Goal: Obtain resource: Download file/media

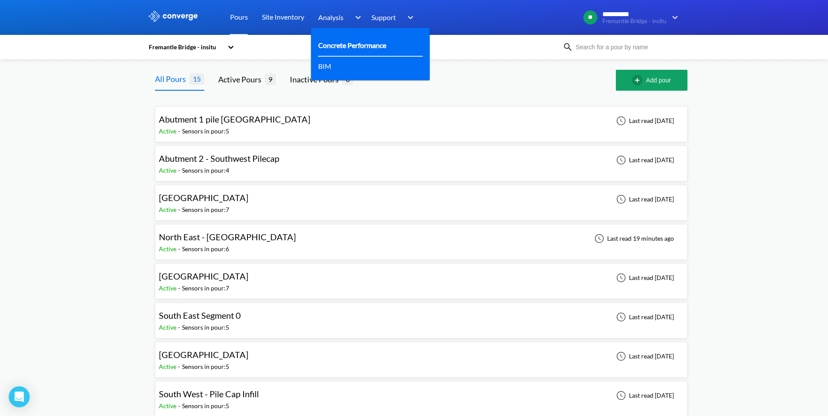
click at [335, 45] on link "Concrete Performance" at bounding box center [352, 45] width 68 height 11
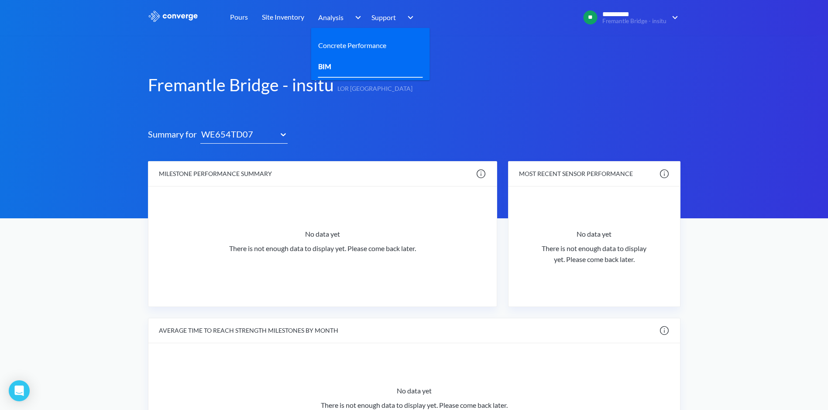
click at [332, 69] on div "BIM" at bounding box center [328, 66] width 20 height 11
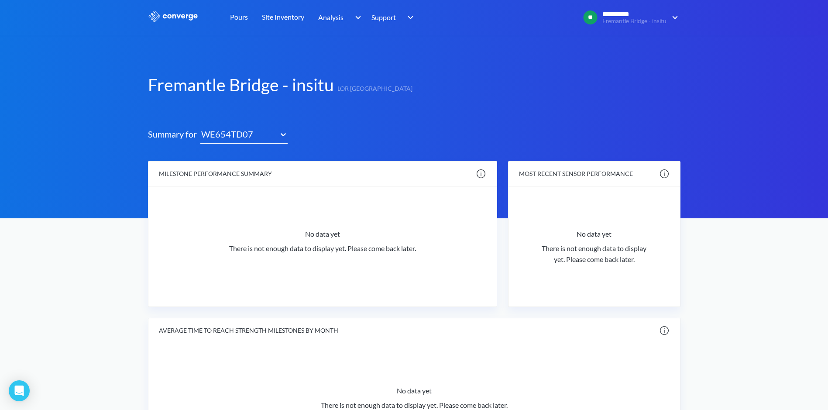
click at [248, 23] on div "Pours" at bounding box center [239, 17] width 32 height 35
click at [239, 17] on link "Pours" at bounding box center [239, 17] width 18 height 35
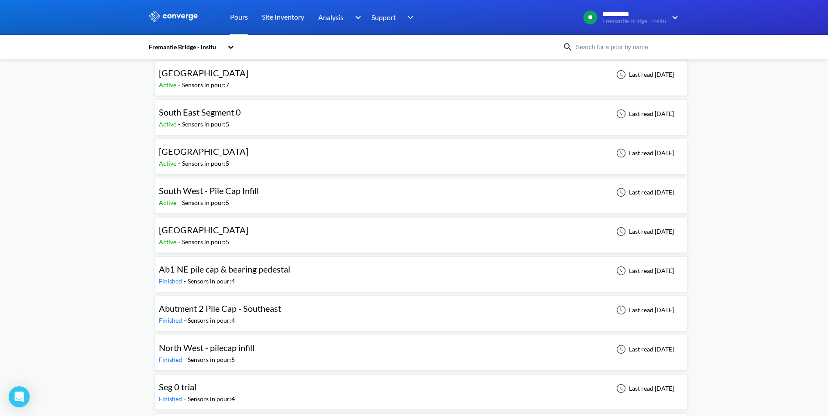
scroll to position [65, 0]
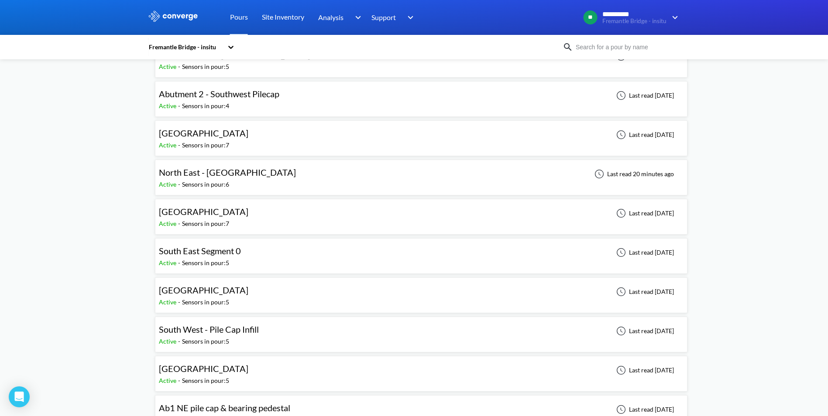
click at [397, 184] on div "North East - Pile Cap Infill Active - Sensors in pour: 6 Last read 20 minutes a…" at bounding box center [421, 178] width 525 height 28
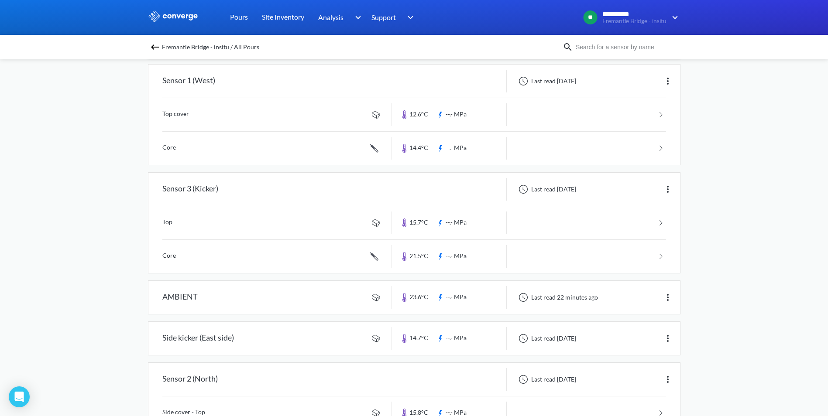
scroll to position [254, 0]
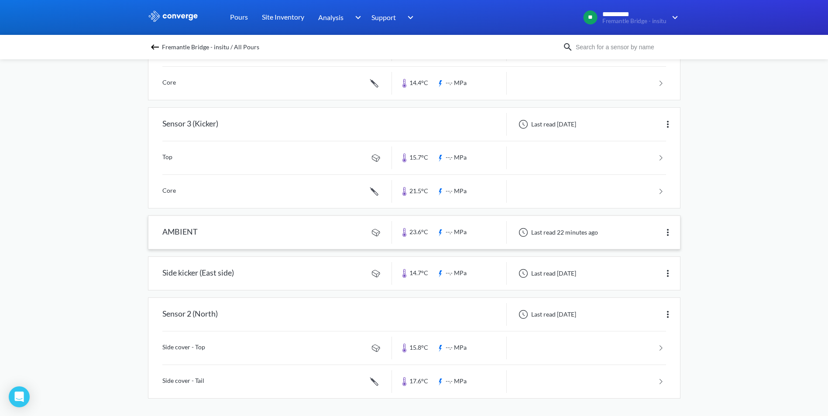
click at [491, 244] on link at bounding box center [414, 232] width 532 height 33
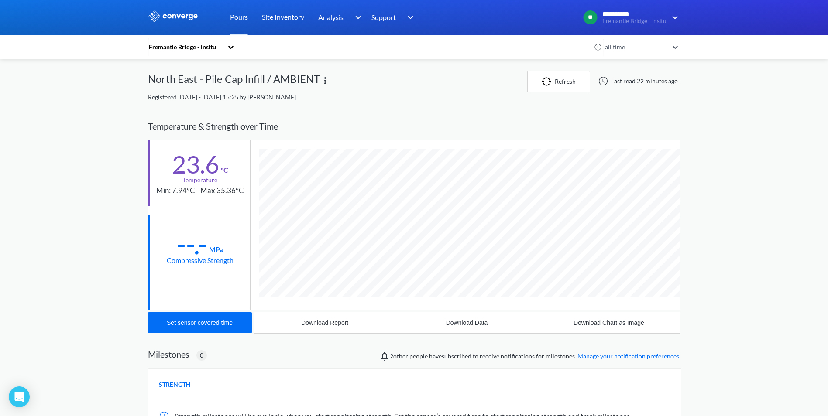
scroll to position [461, 532]
click at [301, 325] on div "Download Report" at bounding box center [324, 322] width 47 height 7
click at [439, 317] on button "Download Data" at bounding box center [467, 322] width 142 height 21
